Goal: Transaction & Acquisition: Purchase product/service

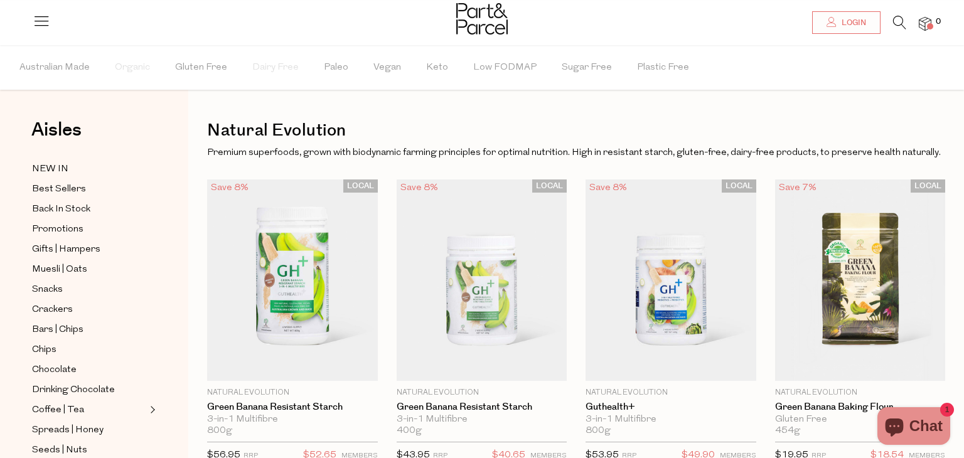
scroll to position [32, 0]
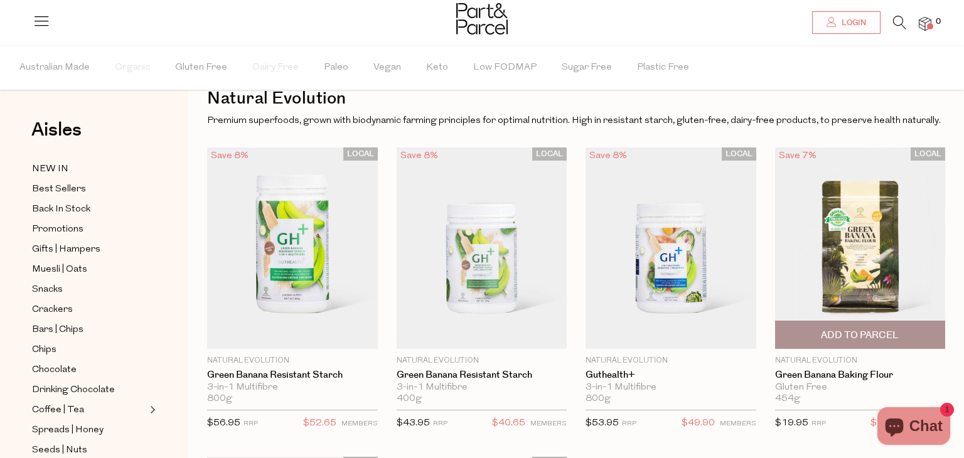
click at [858, 267] on img at bounding box center [860, 247] width 171 height 201
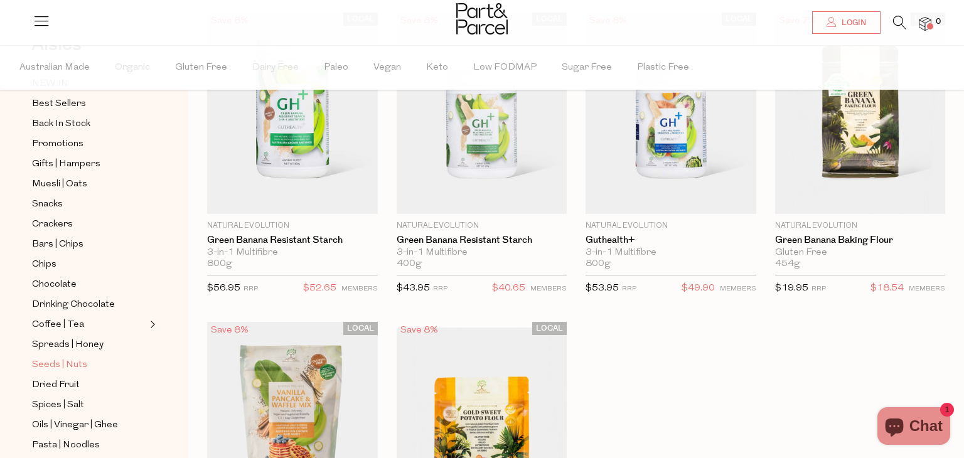
scroll to position [80, 0]
